Goal: Task Accomplishment & Management: Use online tool/utility

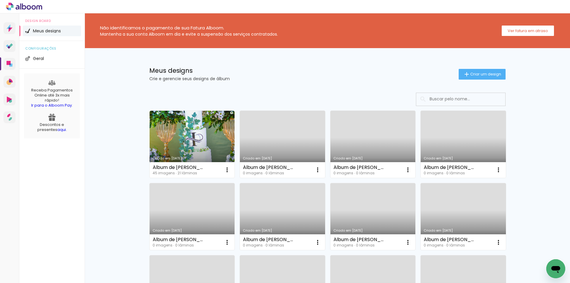
click at [202, 132] on link "Criado em [DATE]" at bounding box center [192, 144] width 85 height 67
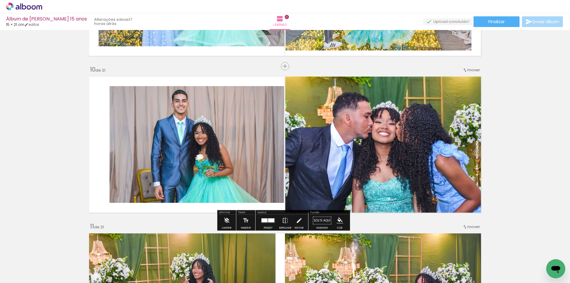
scroll to position [1394, 0]
